Goal: Register for event/course

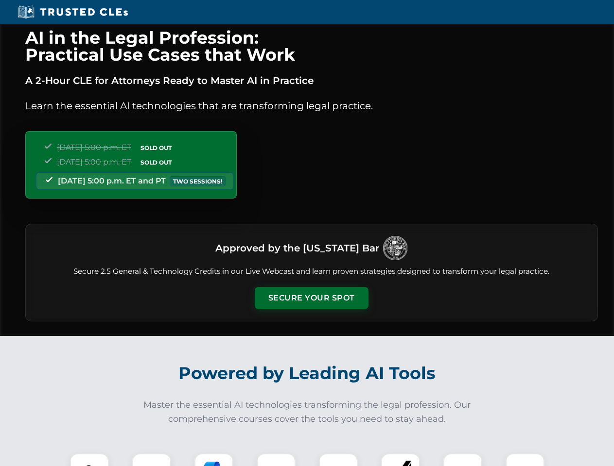
click at [311, 298] on button "Secure Your Spot" at bounding box center [312, 298] width 114 height 22
click at [89, 460] on img at bounding box center [89, 473] width 28 height 28
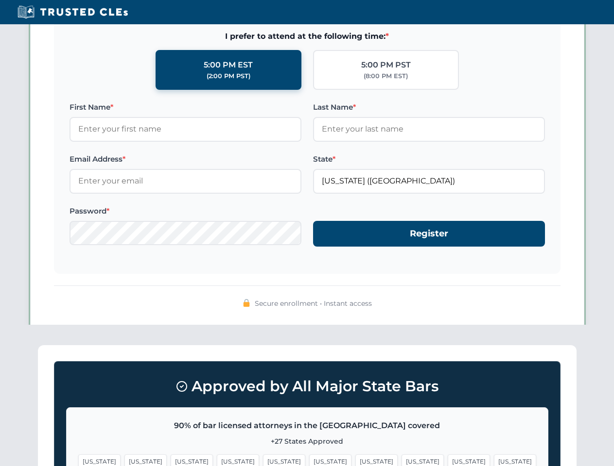
click at [355, 460] on span "[US_STATE]" at bounding box center [376, 462] width 42 height 14
click at [448, 460] on span "[US_STATE]" at bounding box center [469, 462] width 42 height 14
